Goal: Task Accomplishment & Management: Use online tool/utility

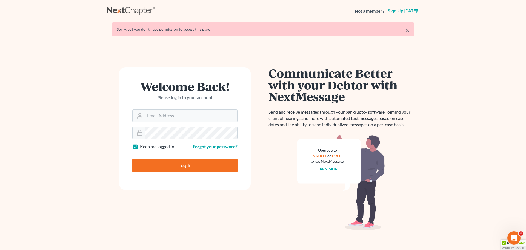
type input "[PERSON_NAME][EMAIL_ADDRESS][DOMAIN_NAME]"
click at [179, 161] on input "Log In" at bounding box center [184, 165] width 105 height 14
type input "Thinking..."
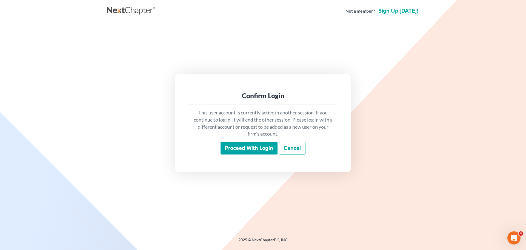
click at [254, 147] on input "Proceed with login" at bounding box center [249, 148] width 57 height 13
